Goal: Contribute content: Contribute content

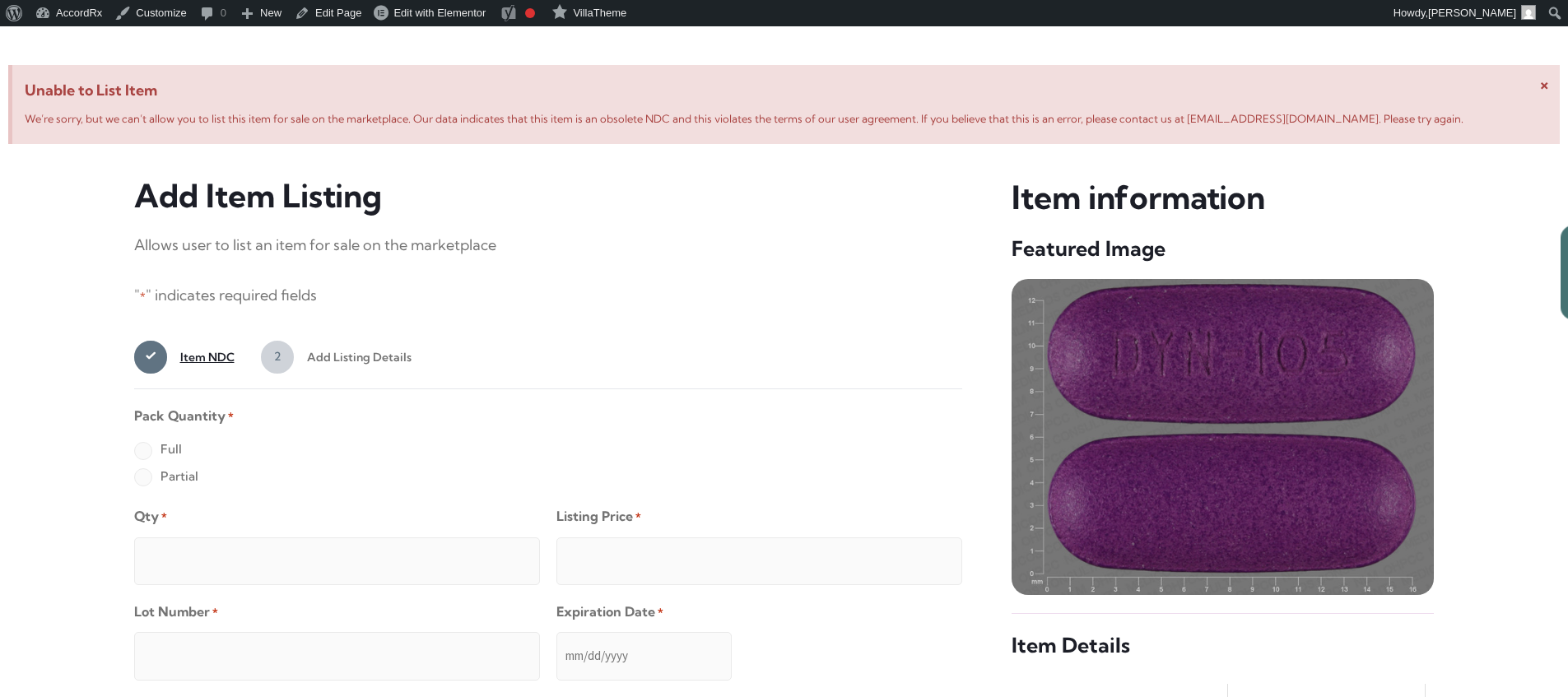
scroll to position [633, 0]
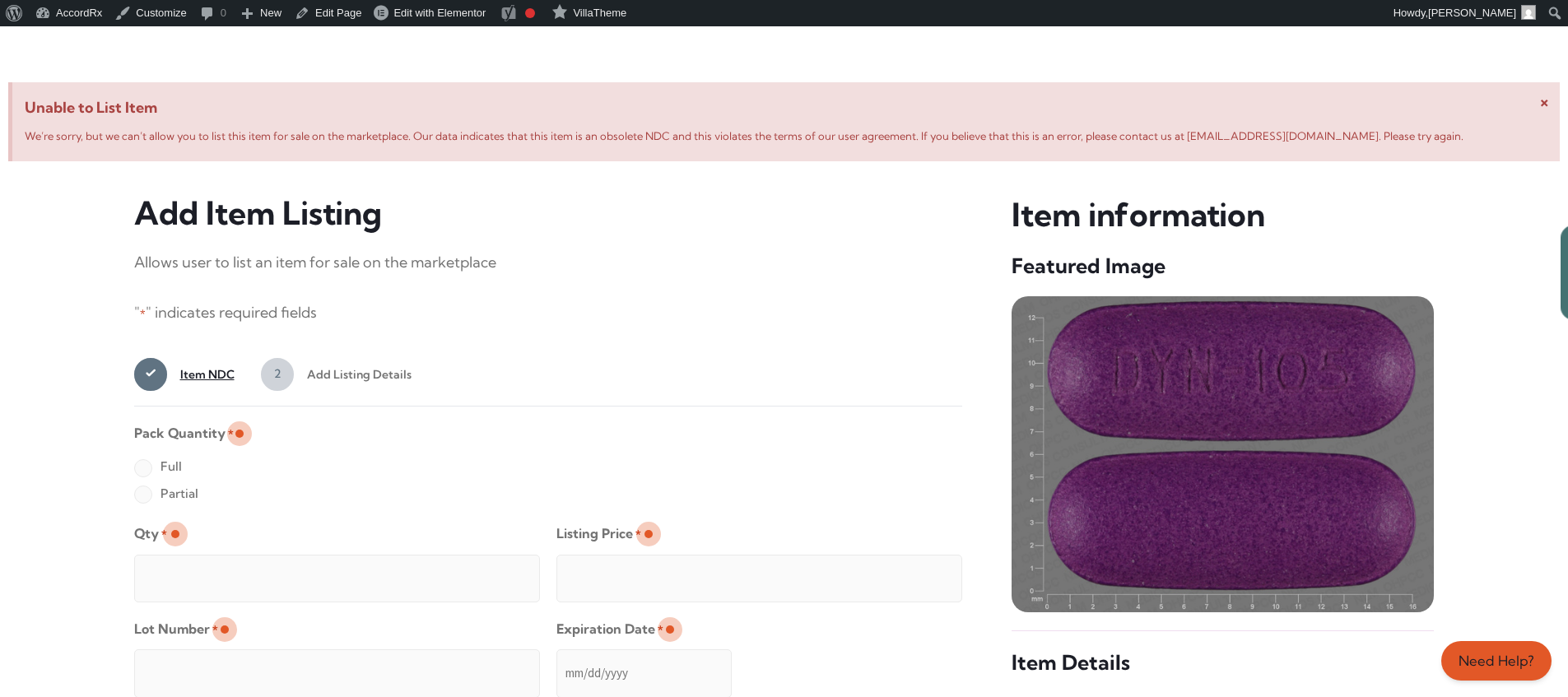
click at [142, 469] on label "Full" at bounding box center [158, 467] width 48 height 26
click at [0, 0] on input "Full" at bounding box center [0, 0] width 0 height 0
click at [196, 559] on input "Qty *" at bounding box center [337, 579] width 406 height 48
type input "2"
click at [916, 573] on input "Listing Price *" at bounding box center [759, 579] width 406 height 48
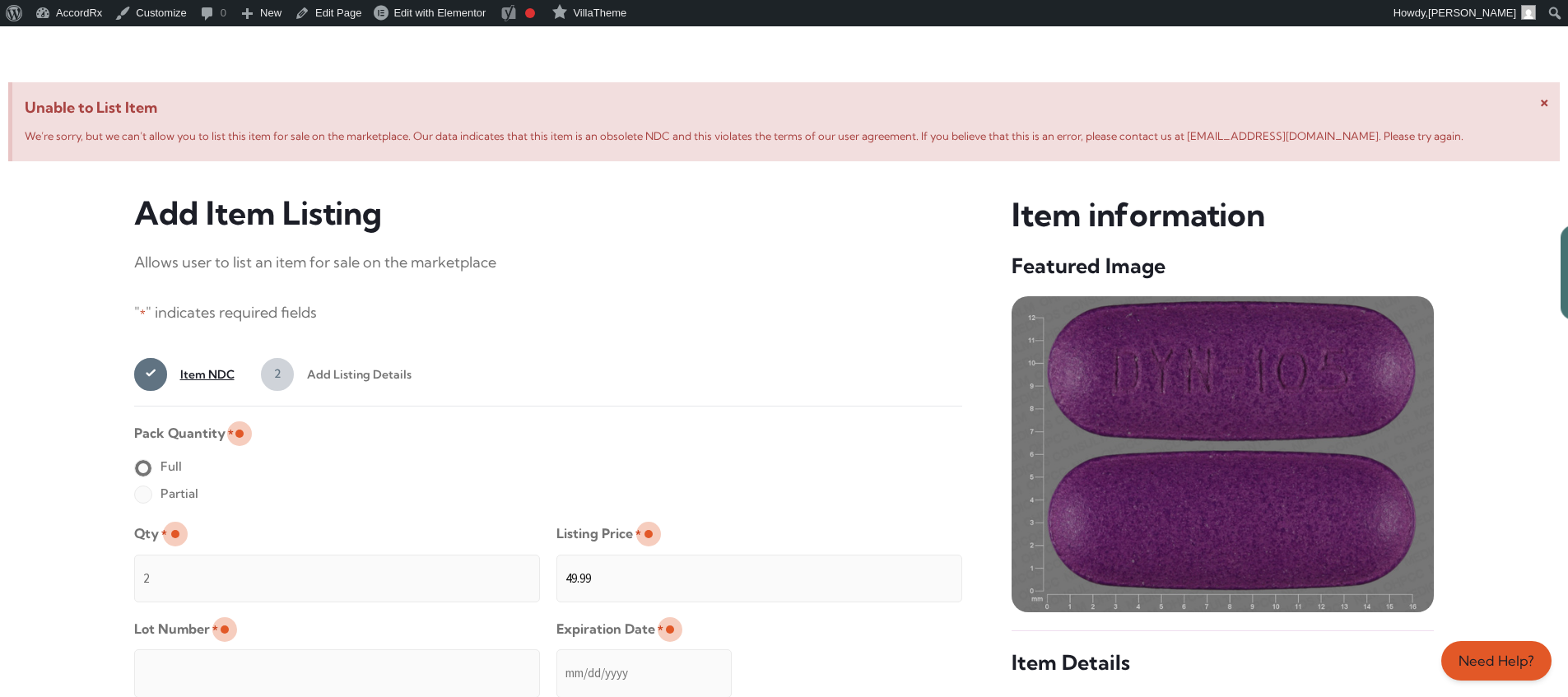
type input "49.99"
click at [444, 662] on input "Lot Number *" at bounding box center [337, 673] width 406 height 48
type input "TEST23456"
click at [557, 657] on input "Expiration Date *" at bounding box center [644, 673] width 175 height 48
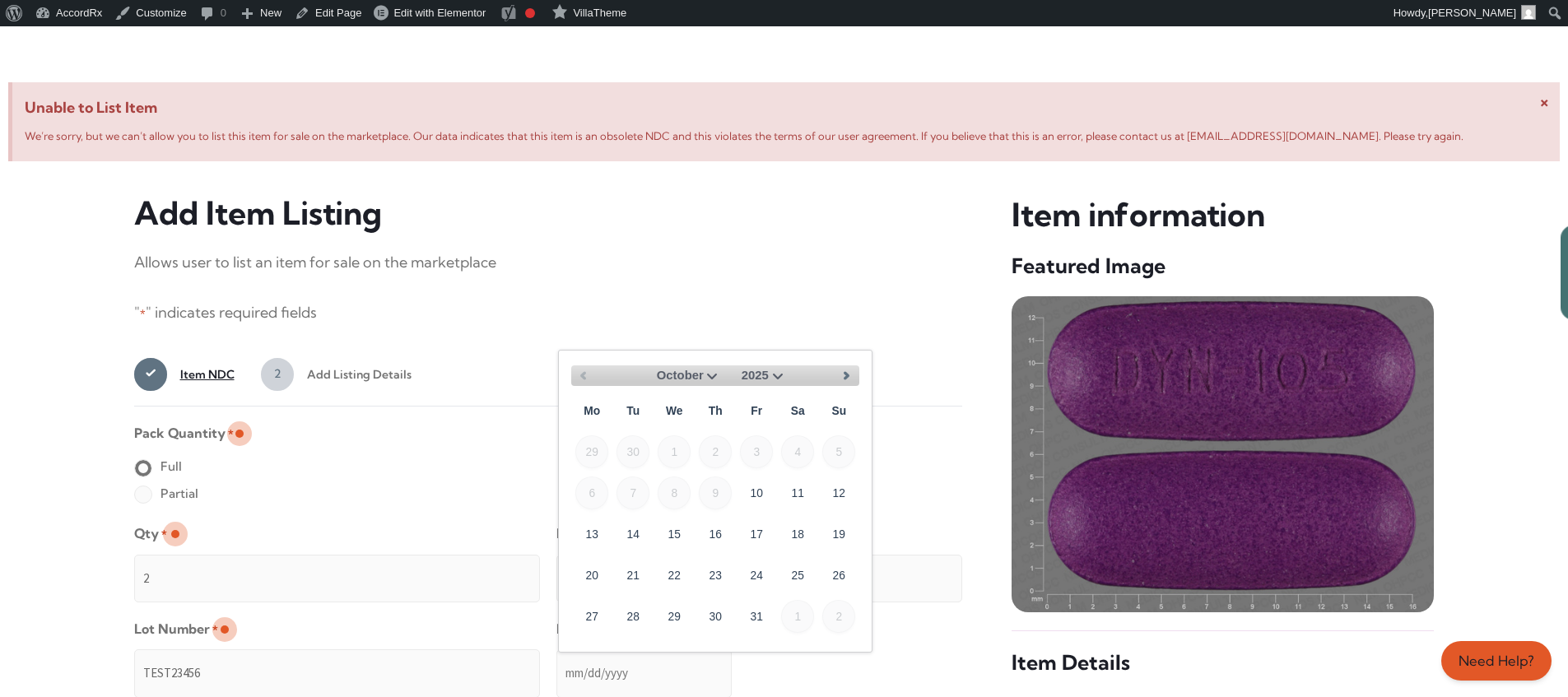
click at [710, 374] on select "October November December" at bounding box center [683, 375] width 78 height 20
click at [846, 609] on link "30" at bounding box center [838, 615] width 33 height 33
type input "[DATE]"
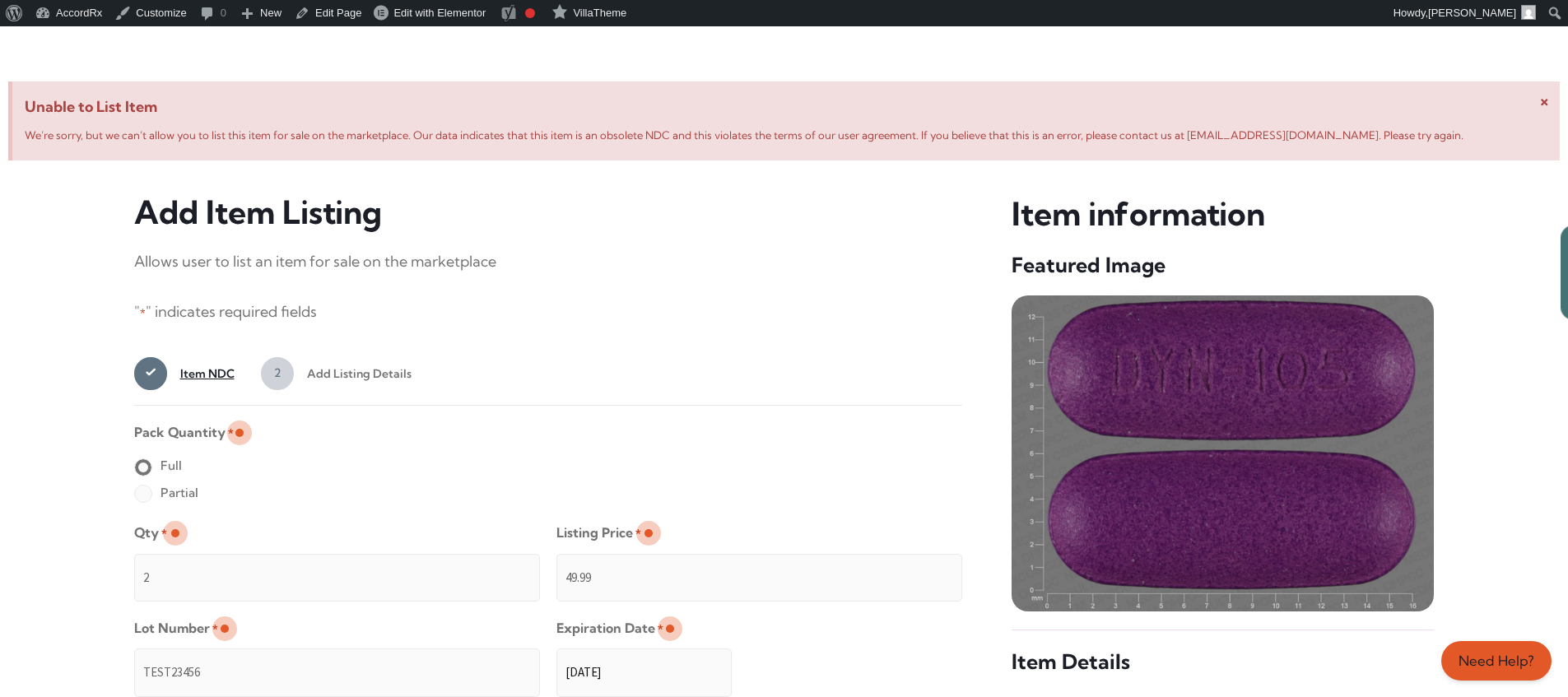
scroll to position [1315, 0]
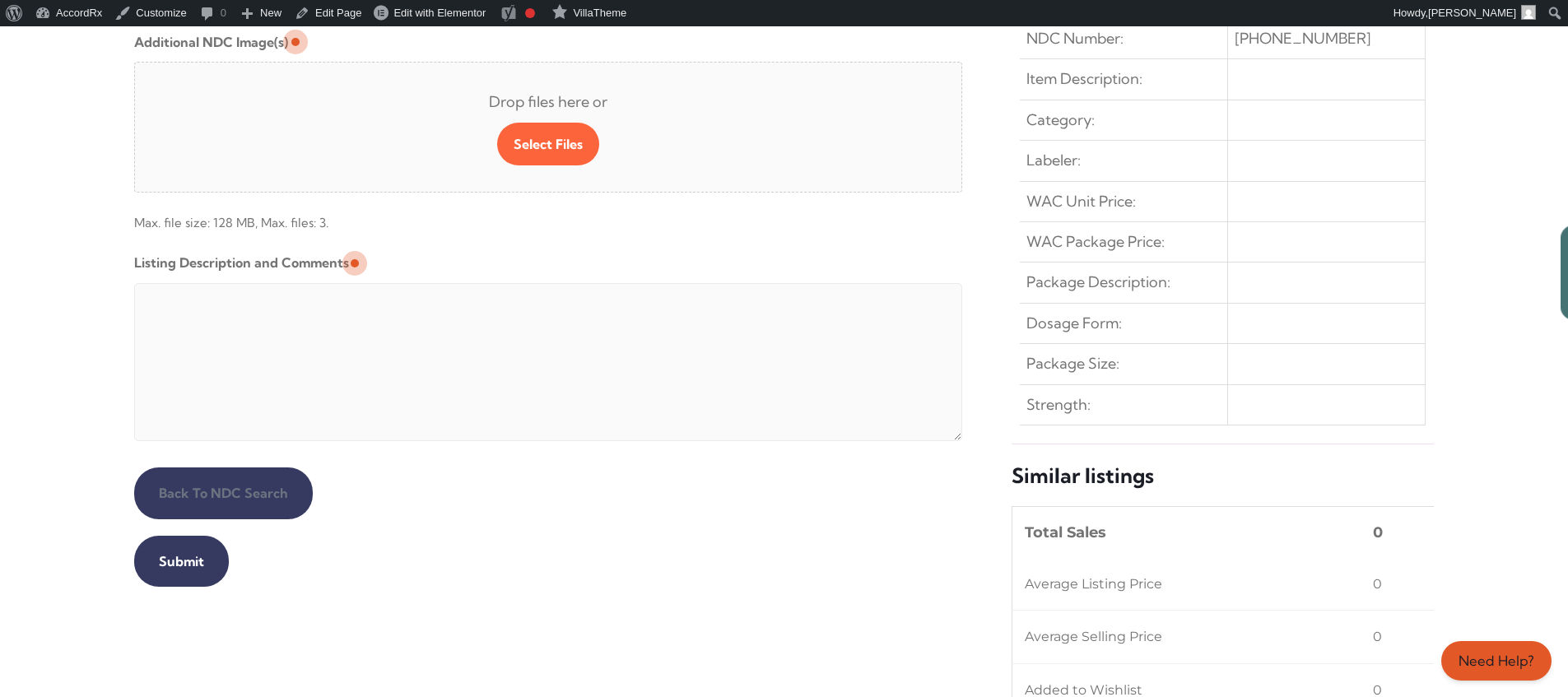
click at [533, 288] on textarea "Listing Description and Comments" at bounding box center [549, 362] width 829 height 158
type textarea "Automated Testing - list comment from [MEDICAL_DATA][DOMAIN_NAME]"
click at [178, 561] on input "Submit" at bounding box center [181, 561] width 94 height 51
